Goal: Check status: Check status

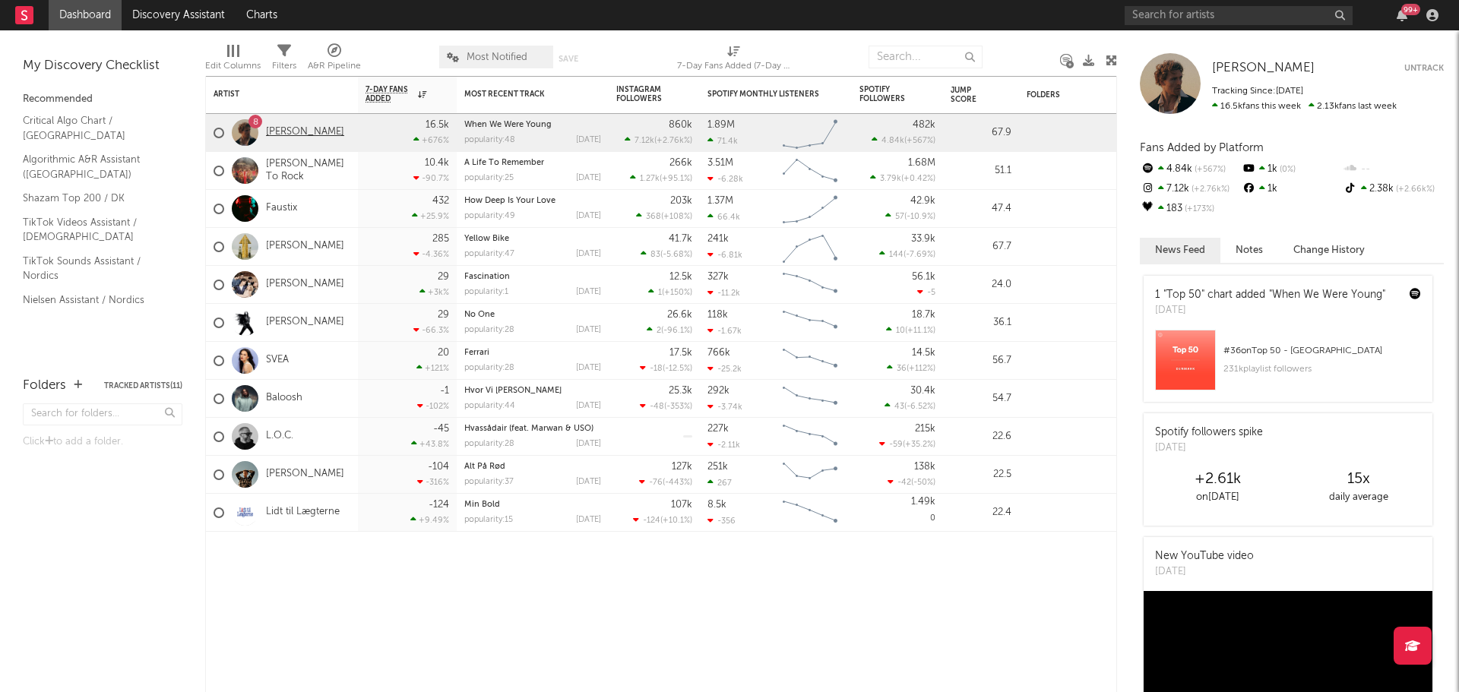
click at [288, 136] on link "[PERSON_NAME]" at bounding box center [305, 132] width 78 height 13
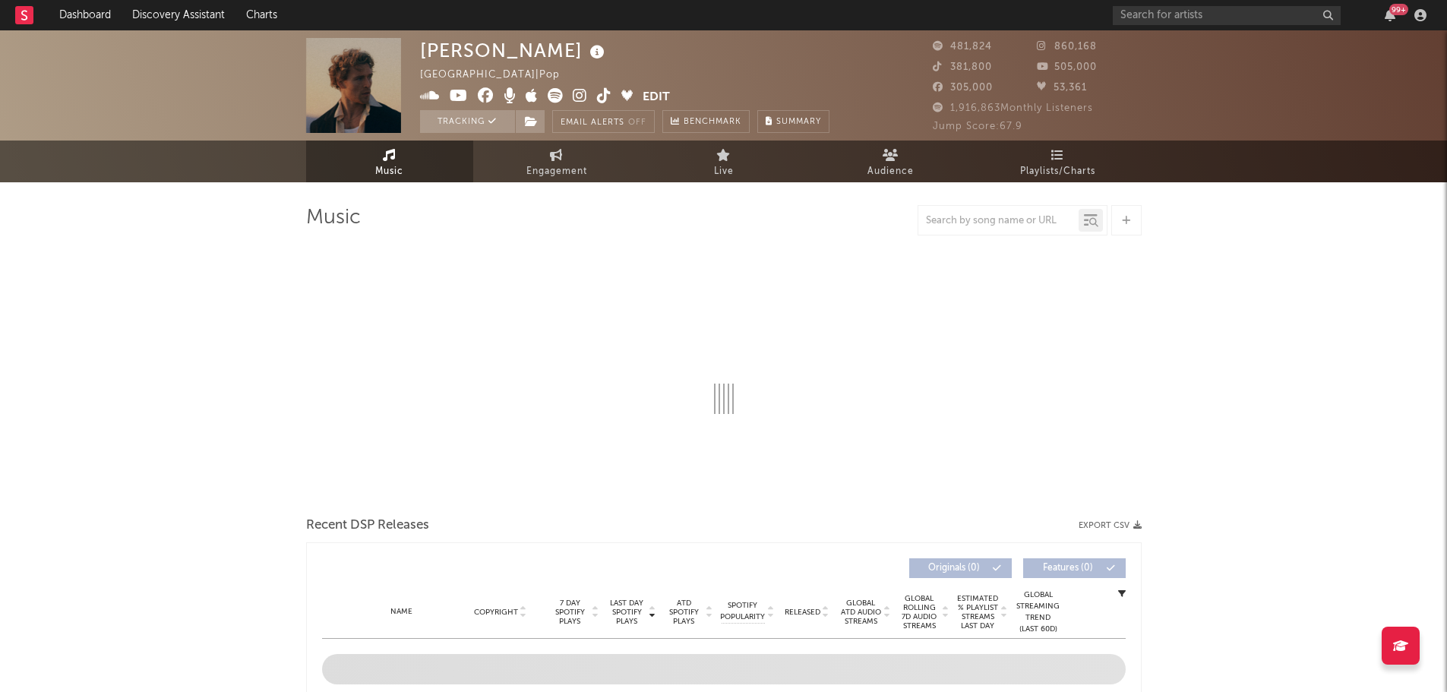
select select "6m"
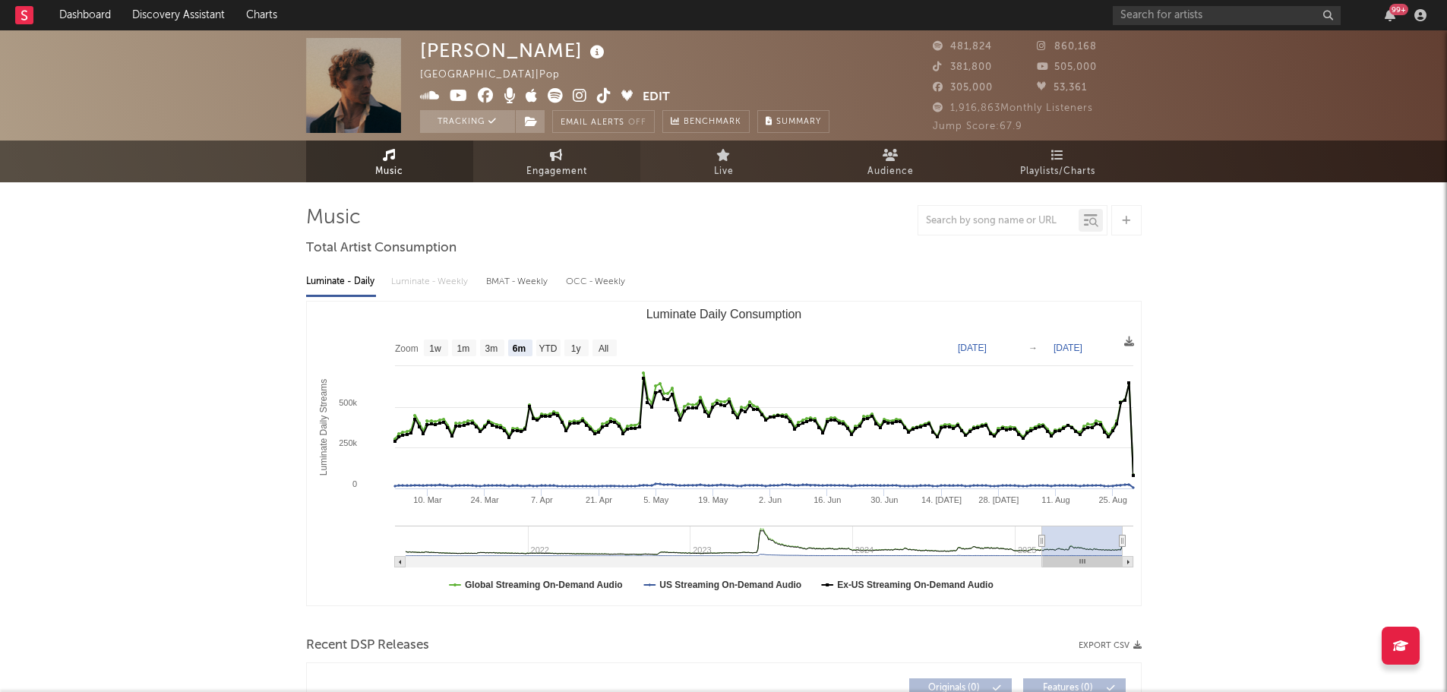
click at [557, 169] on span "Engagement" at bounding box center [557, 172] width 61 height 18
select select "1w"
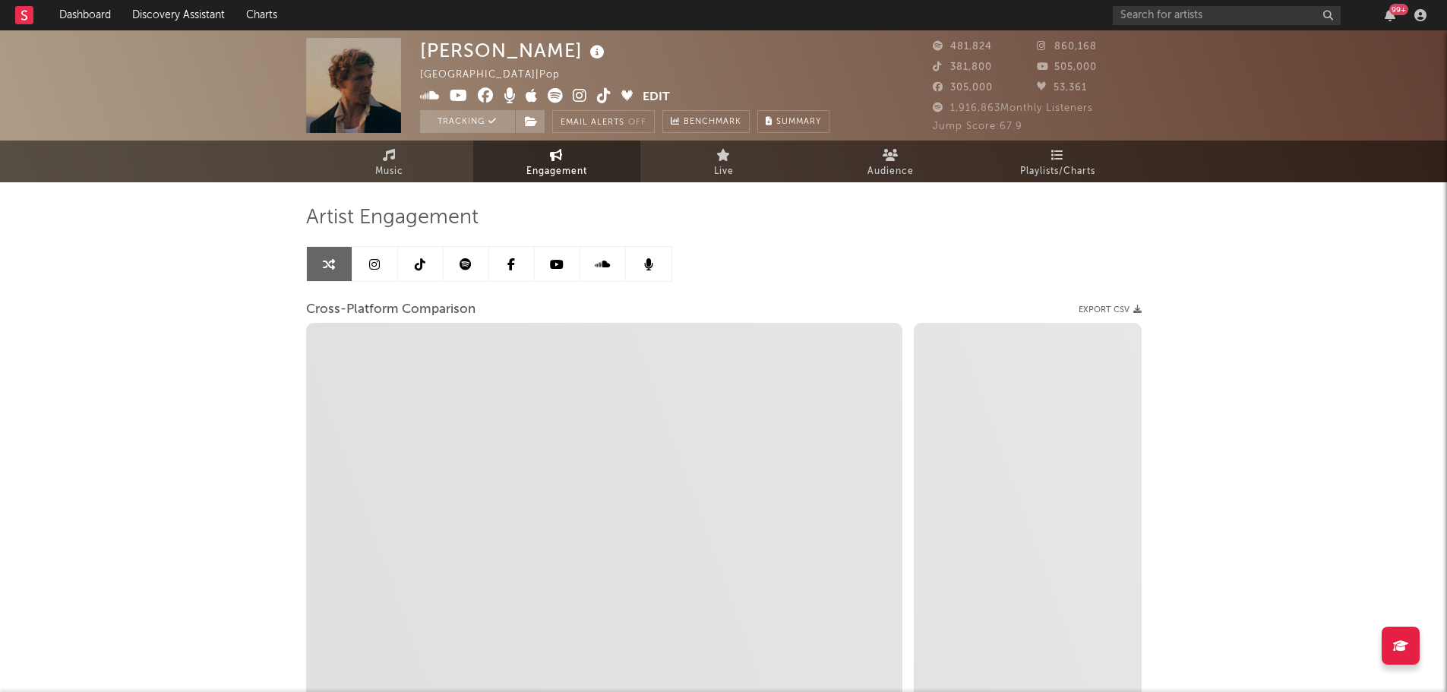
select select "1m"
